Goal: Check status

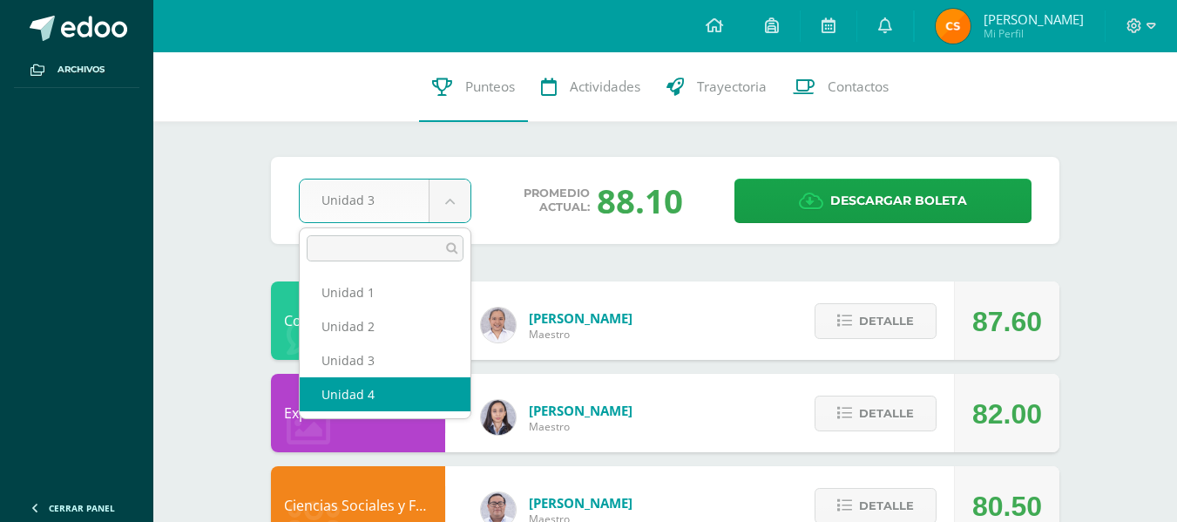
select select "Unidad 4"
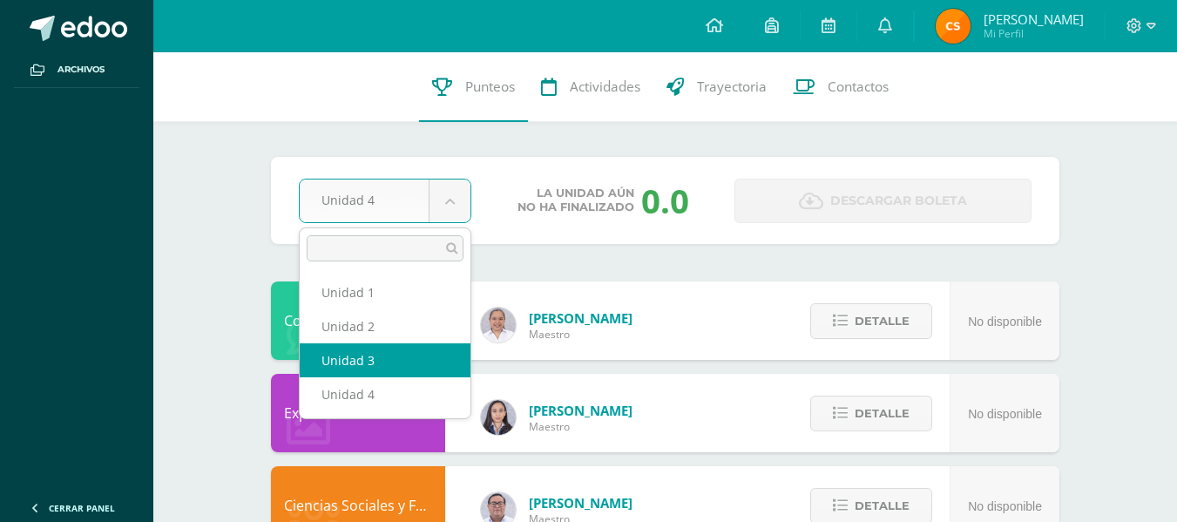
select select "Unidad 3"
